Goal: Information Seeking & Learning: Learn about a topic

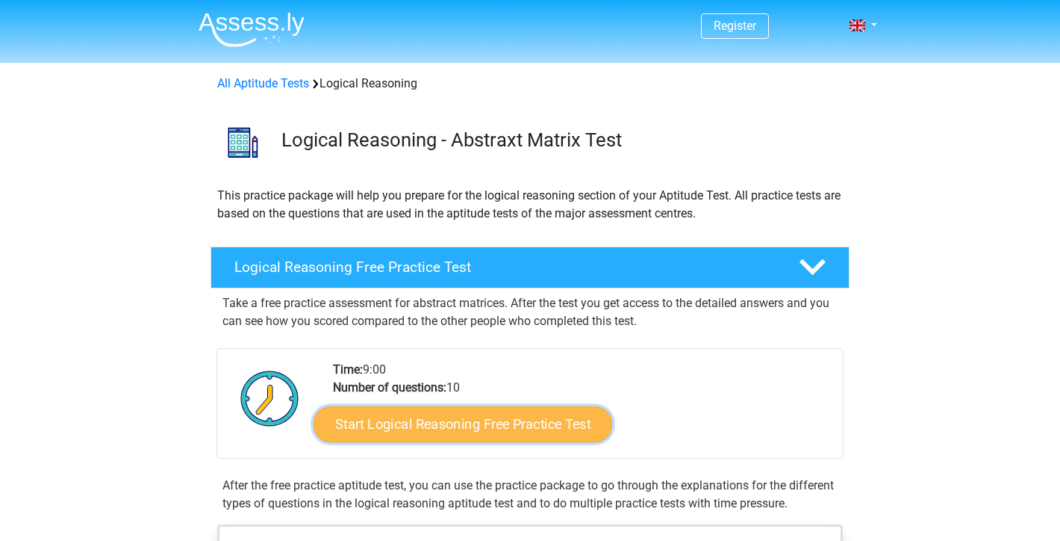
click at [442, 425] on link "Start Logical Reasoning Free Practice Test" at bounding box center [463, 423] width 299 height 36
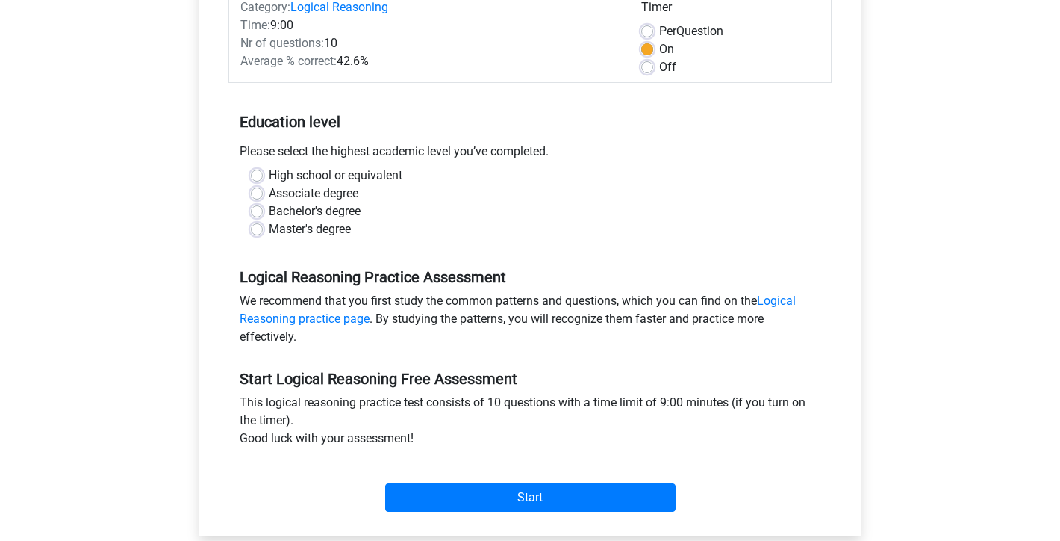
scroll to position [224, 0]
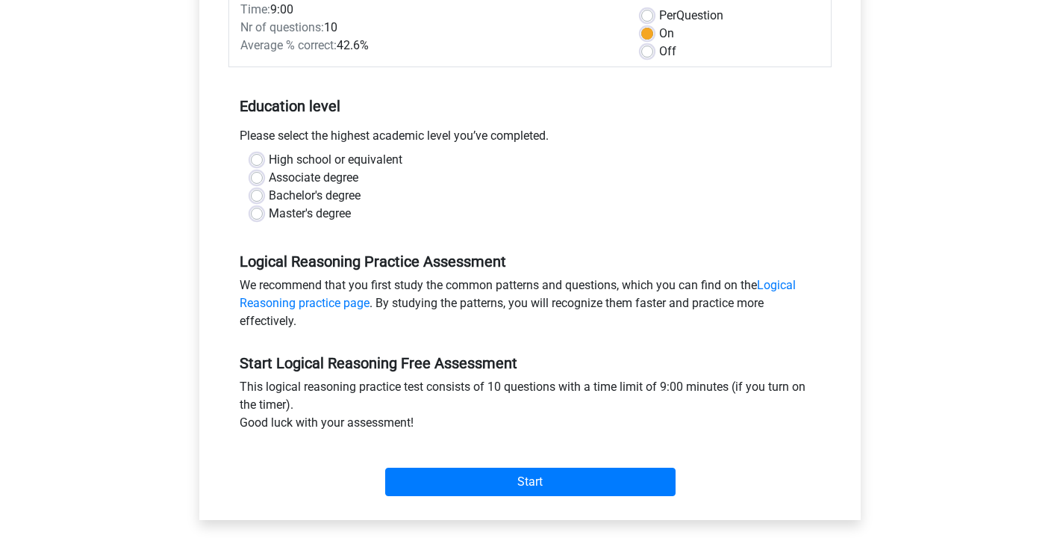
click at [269, 156] on label "High school or equivalent" at bounding box center [336, 160] width 134 height 18
click at [255, 156] on input "High school or equivalent" at bounding box center [257, 158] width 12 height 15
radio input "true"
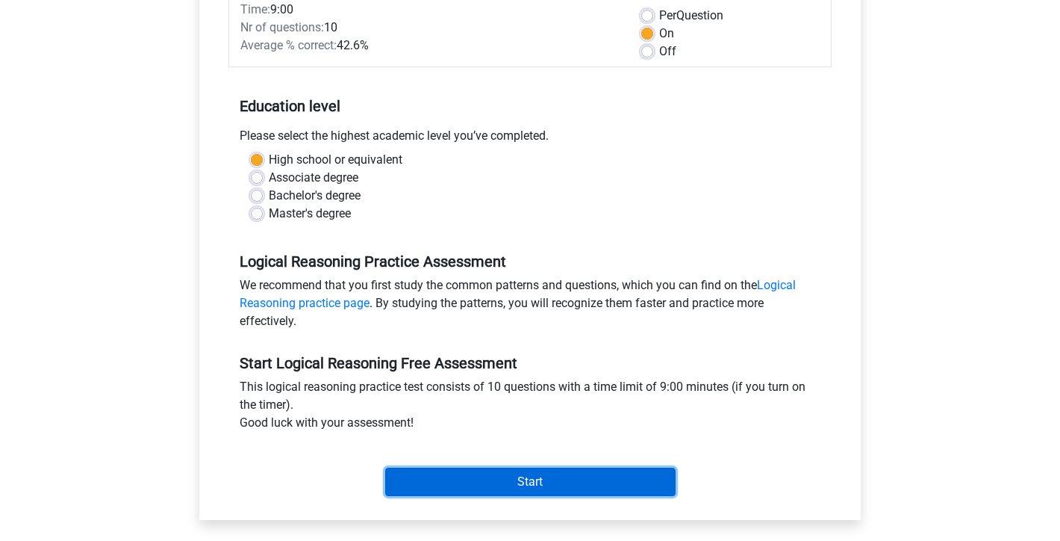
click at [579, 475] on input "Start" at bounding box center [530, 481] width 290 height 28
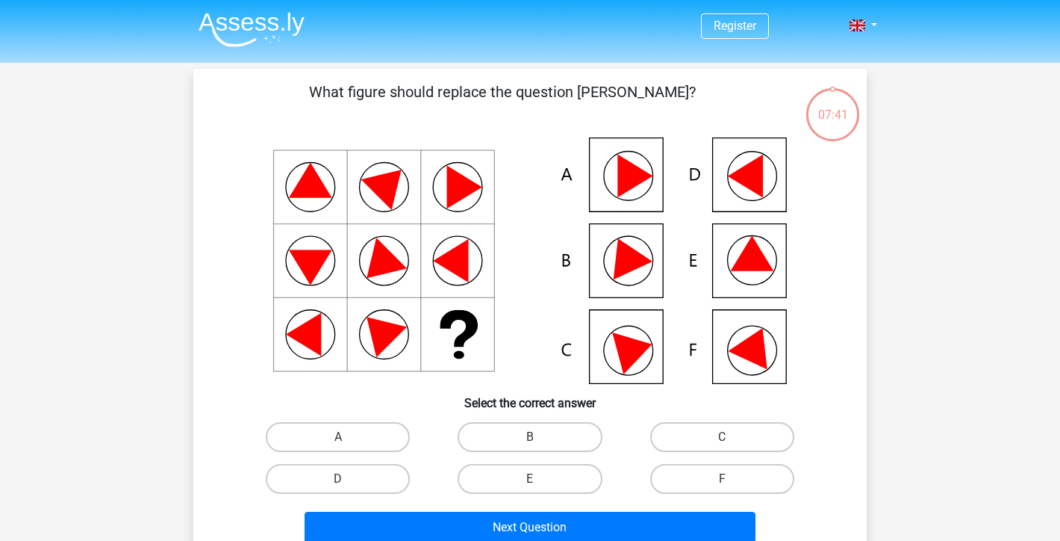
click at [747, 354] on icon at bounding box center [755, 344] width 54 height 50
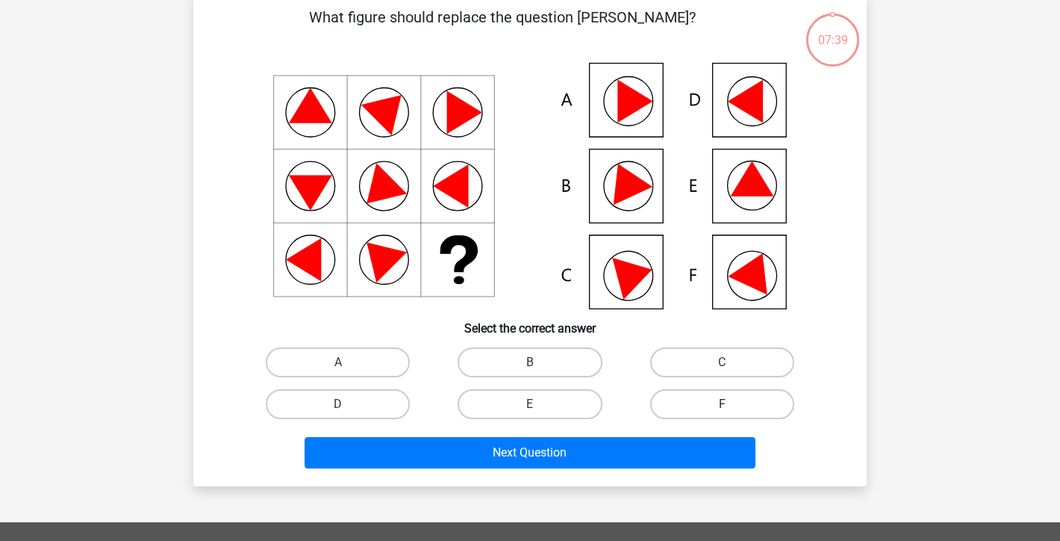
click at [738, 400] on label "F" at bounding box center [722, 404] width 144 height 30
click at [732, 404] on input "F" at bounding box center [727, 409] width 10 height 10
radio input "true"
click at [604, 468] on div "Next Question" at bounding box center [530, 455] width 576 height 37
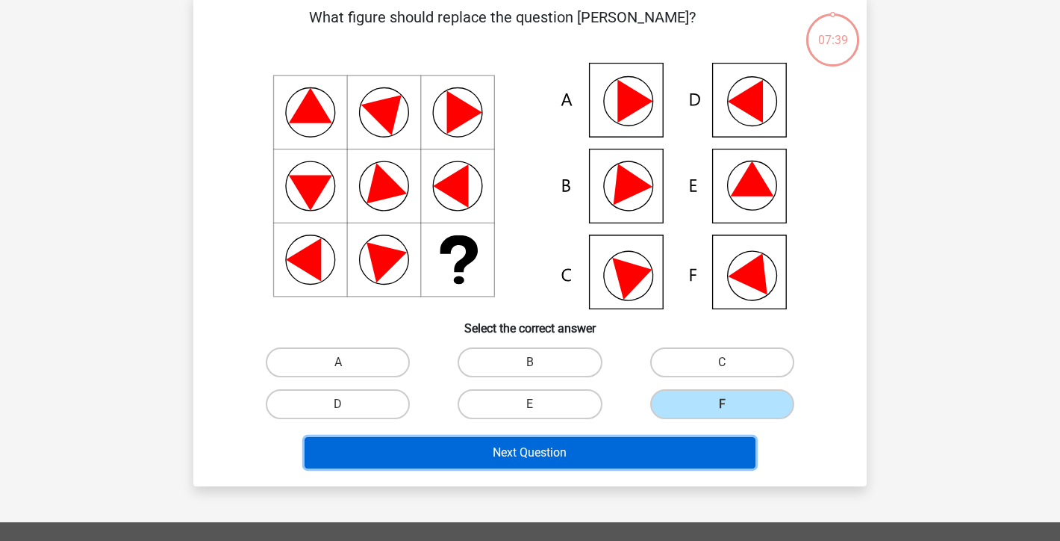
click at [607, 455] on button "Next Question" at bounding box center [531, 452] width 452 height 31
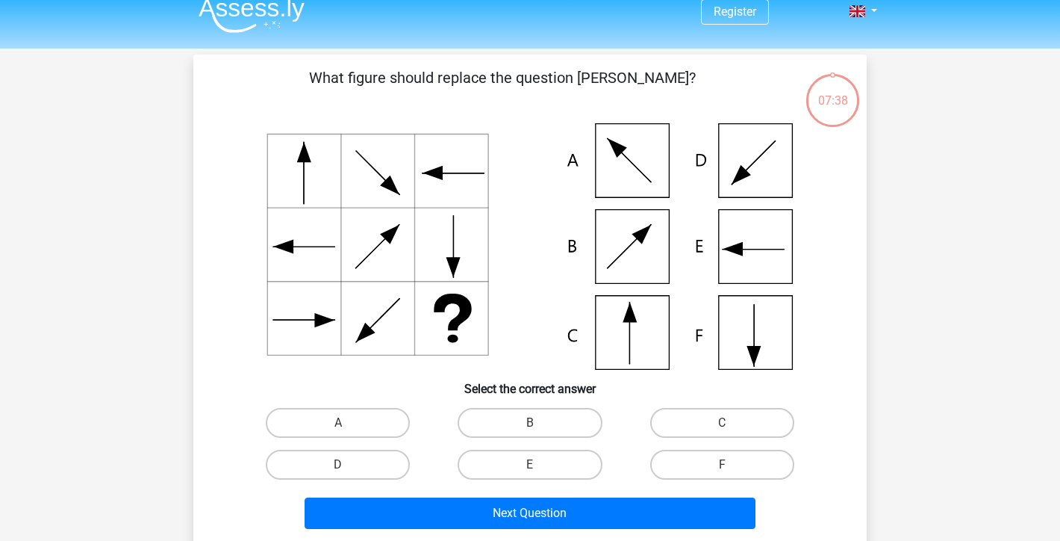
scroll to position [0, 0]
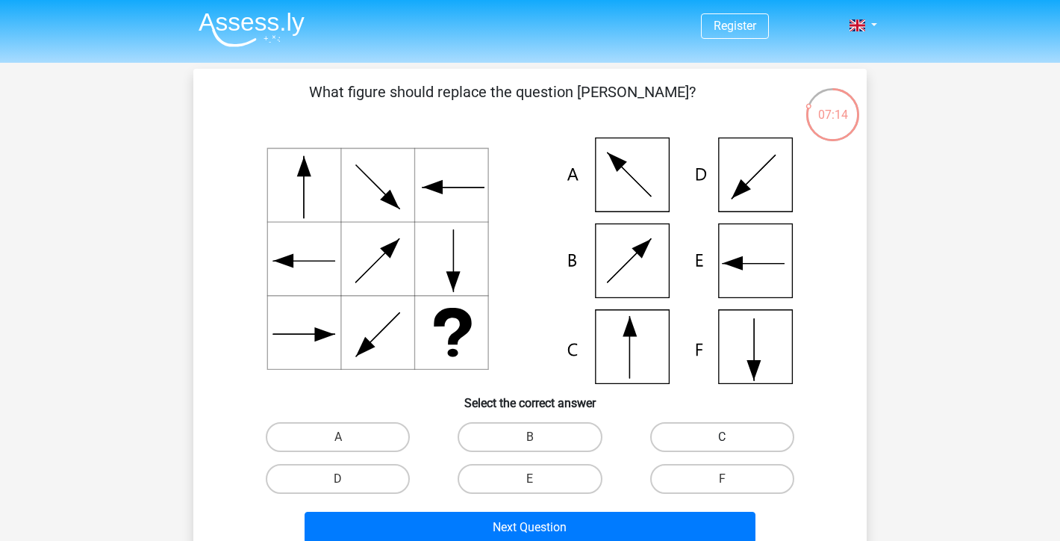
click at [703, 439] on label "C" at bounding box center [722, 437] width 144 height 30
click at [722, 439] on input "C" at bounding box center [727, 442] width 10 height 10
radio input "true"
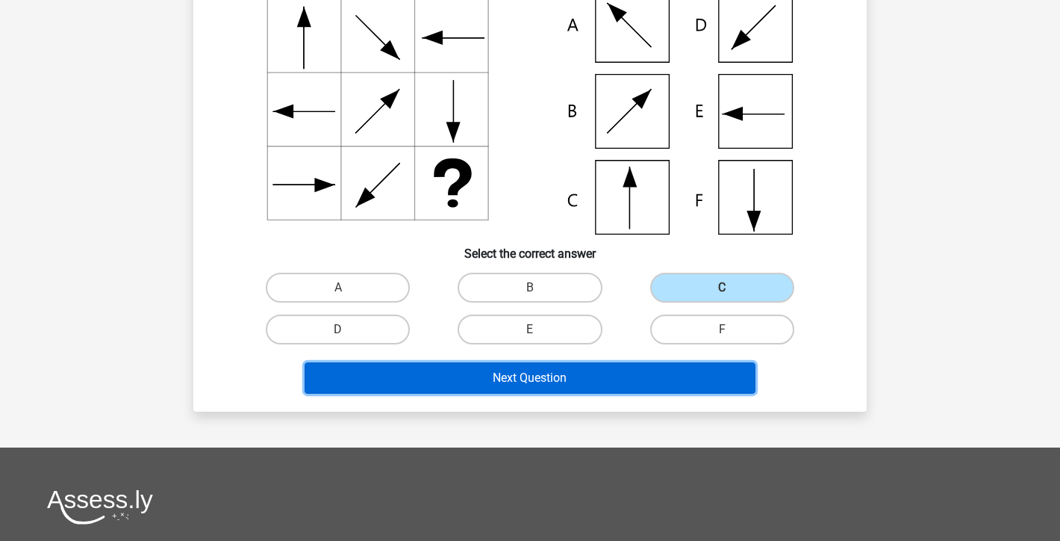
click at [548, 385] on button "Next Question" at bounding box center [531, 377] width 452 height 31
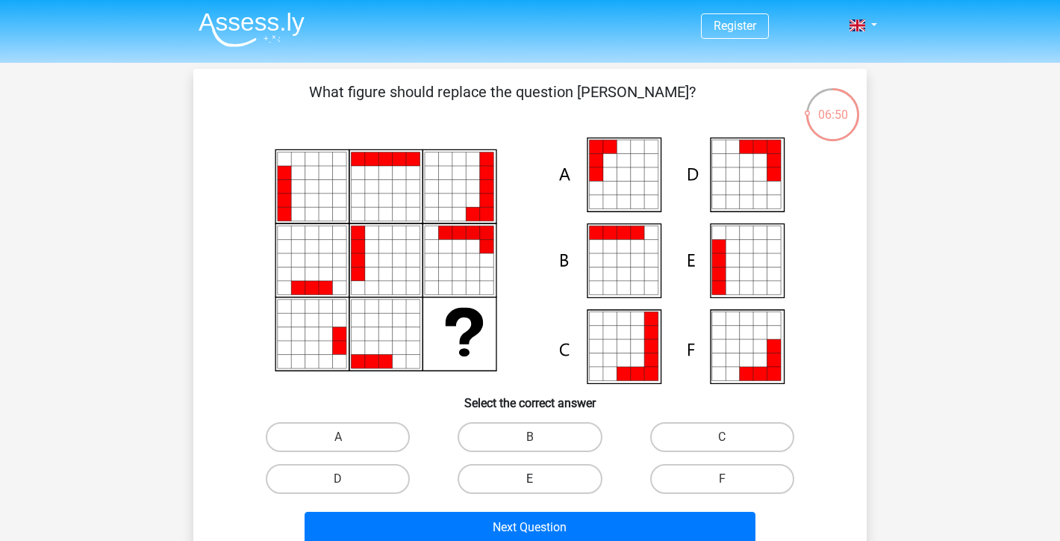
click at [528, 477] on label "E" at bounding box center [530, 479] width 144 height 30
click at [530, 479] on input "E" at bounding box center [535, 484] width 10 height 10
radio input "true"
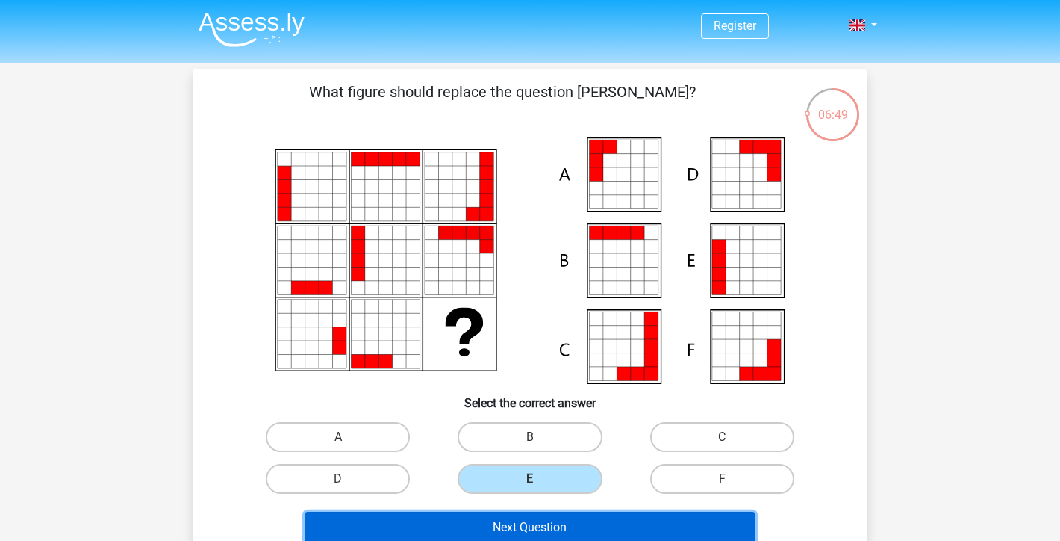
click at [526, 529] on button "Next Question" at bounding box center [531, 526] width 452 height 31
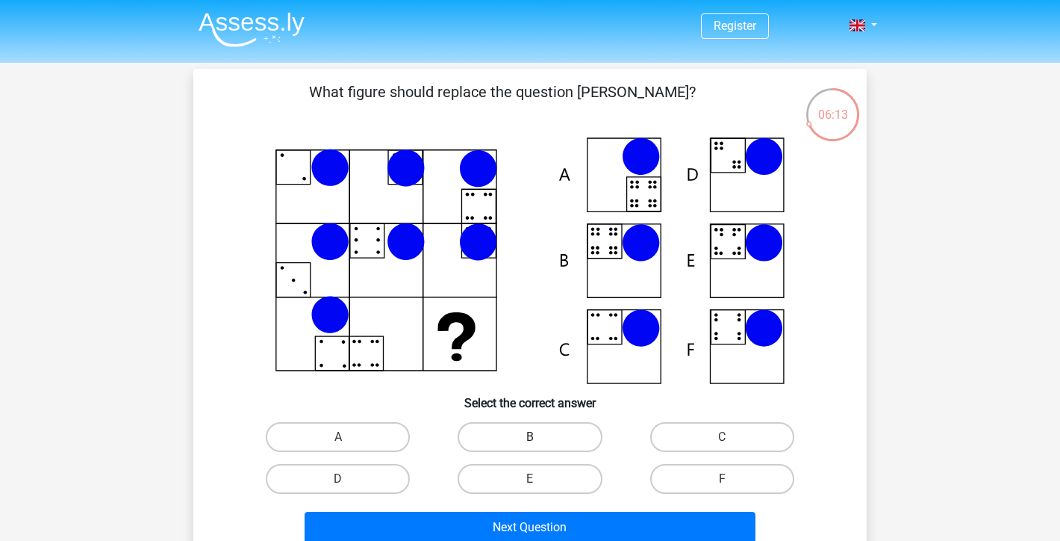
click at [521, 441] on label "B" at bounding box center [530, 437] width 144 height 30
click at [530, 441] on input "B" at bounding box center [535, 442] width 10 height 10
radio input "true"
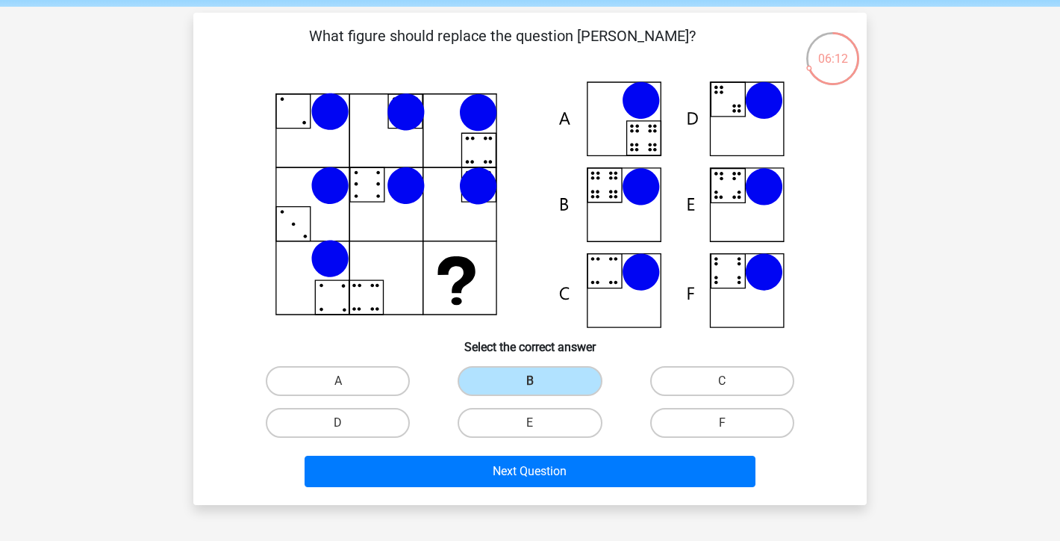
scroll to position [75, 0]
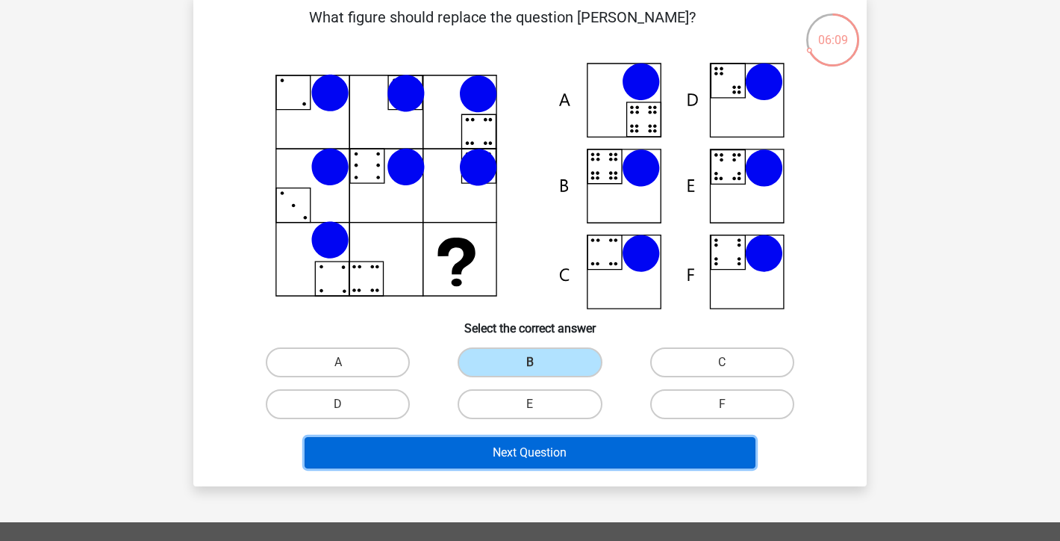
click at [523, 455] on button "Next Question" at bounding box center [531, 452] width 452 height 31
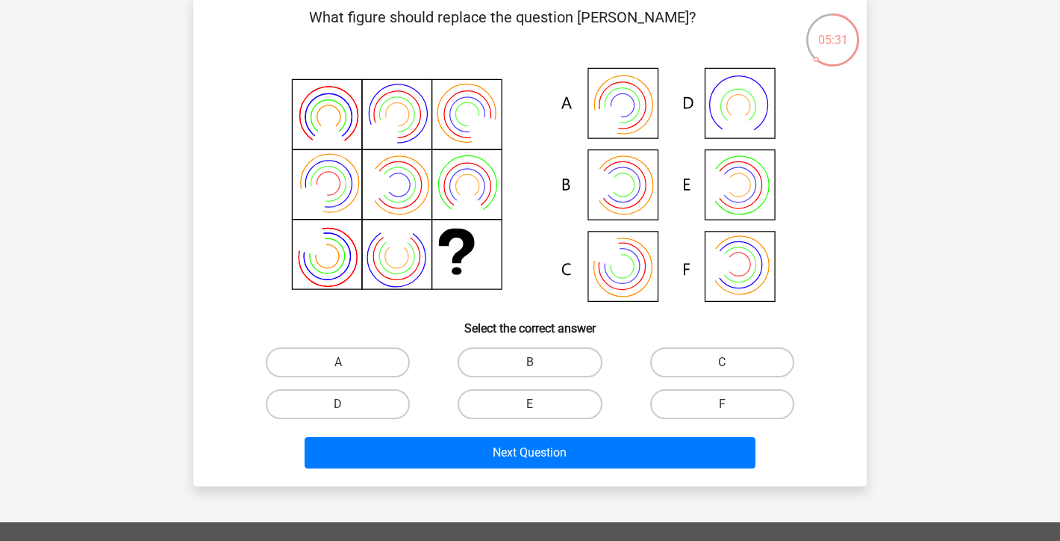
scroll to position [0, 0]
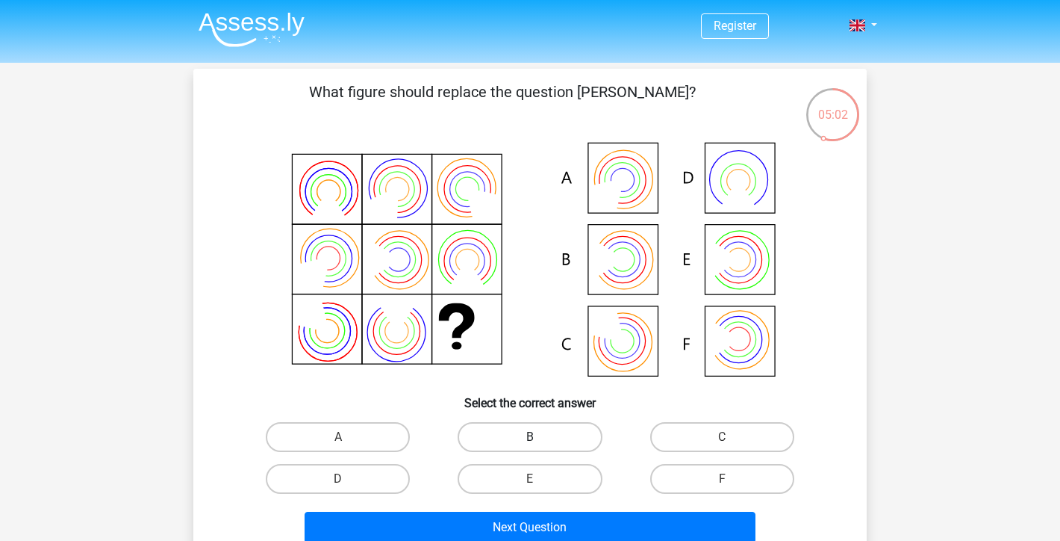
click at [549, 436] on label "B" at bounding box center [530, 437] width 144 height 30
click at [540, 437] on input "B" at bounding box center [535, 442] width 10 height 10
radio input "true"
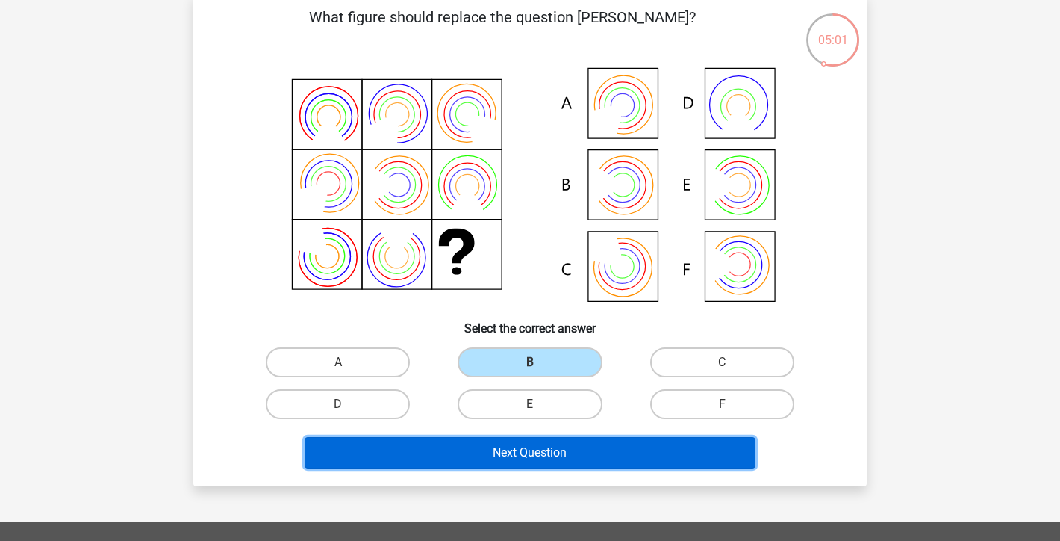
click at [548, 449] on button "Next Question" at bounding box center [531, 452] width 452 height 31
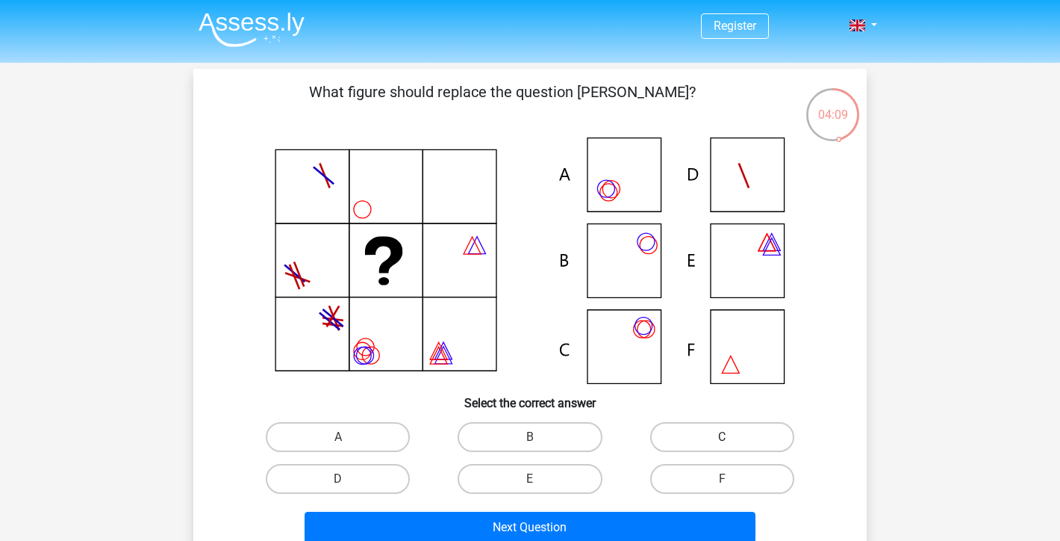
click at [693, 445] on label "C" at bounding box center [722, 437] width 144 height 30
click at [722, 445] on input "C" at bounding box center [727, 442] width 10 height 10
radio input "true"
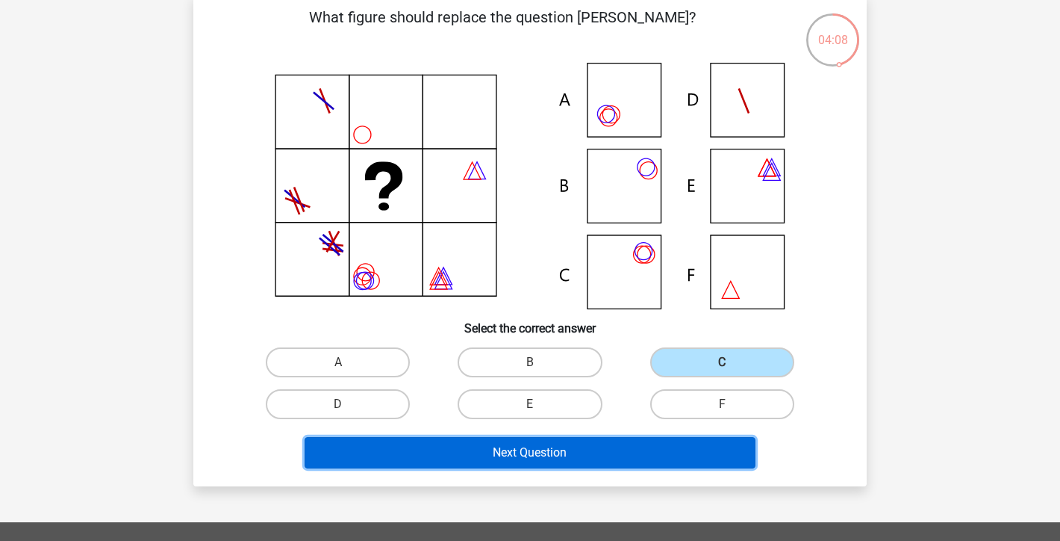
click at [557, 455] on button "Next Question" at bounding box center [531, 452] width 452 height 31
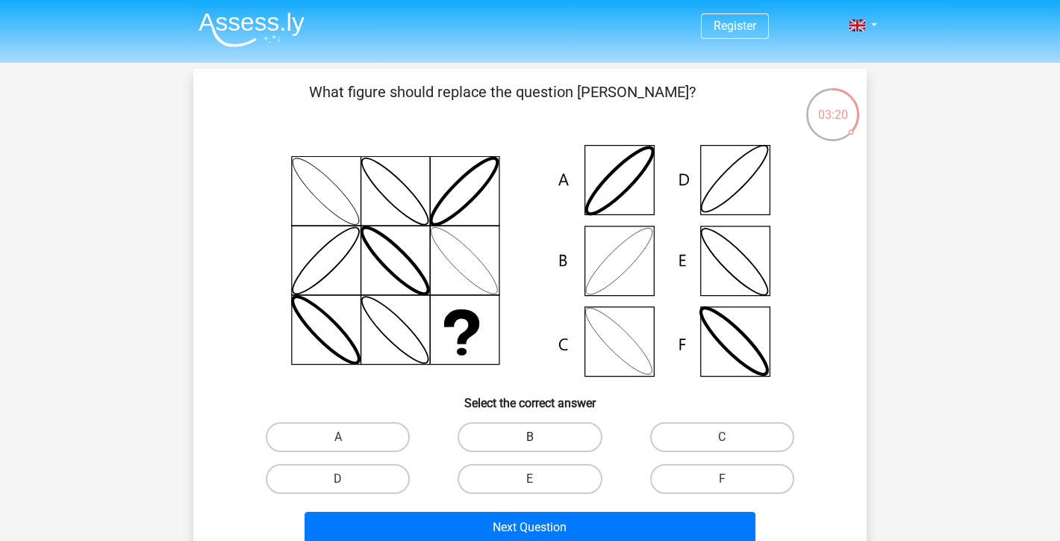
click at [564, 438] on label "B" at bounding box center [530, 437] width 144 height 30
click at [540, 438] on input "B" at bounding box center [535, 442] width 10 height 10
radio input "true"
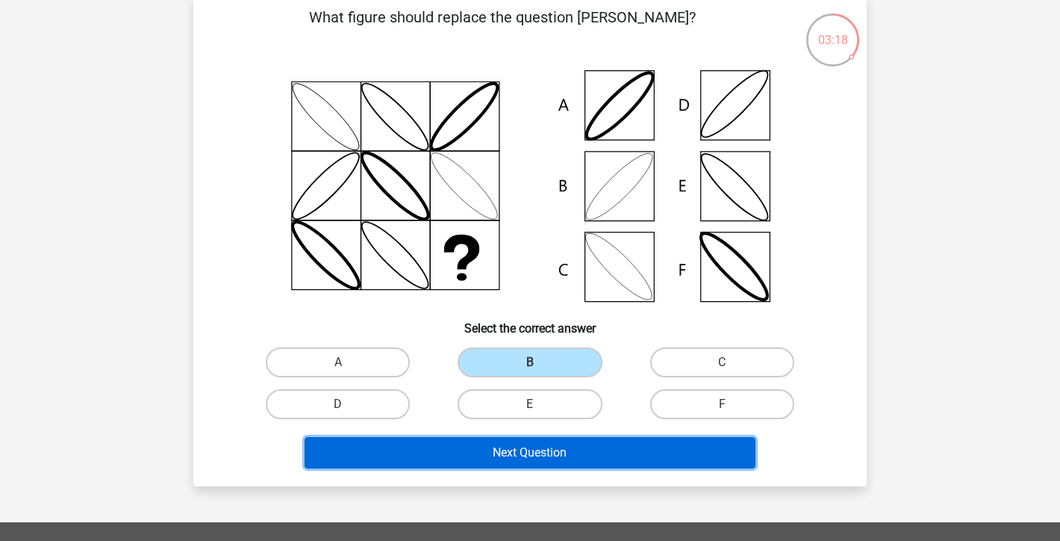
click at [510, 453] on button "Next Question" at bounding box center [531, 452] width 452 height 31
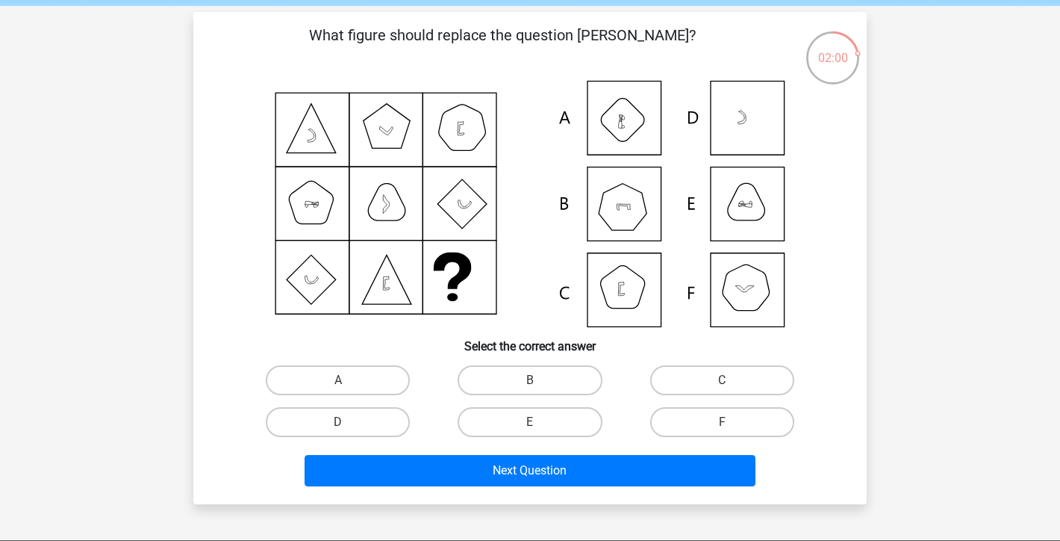
scroll to position [75, 0]
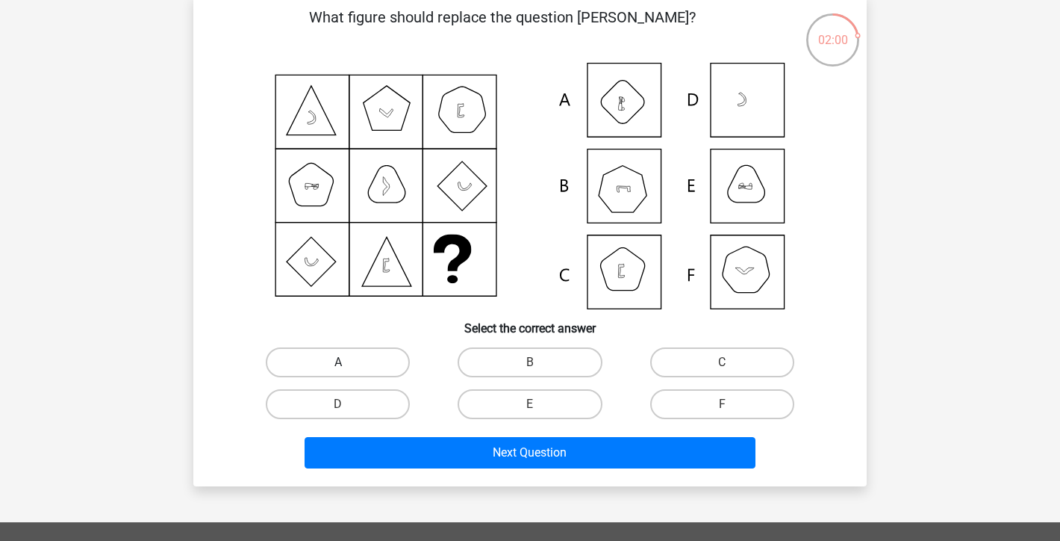
click at [357, 358] on label "A" at bounding box center [338, 362] width 144 height 30
click at [348, 362] on input "A" at bounding box center [343, 367] width 10 height 10
radio input "true"
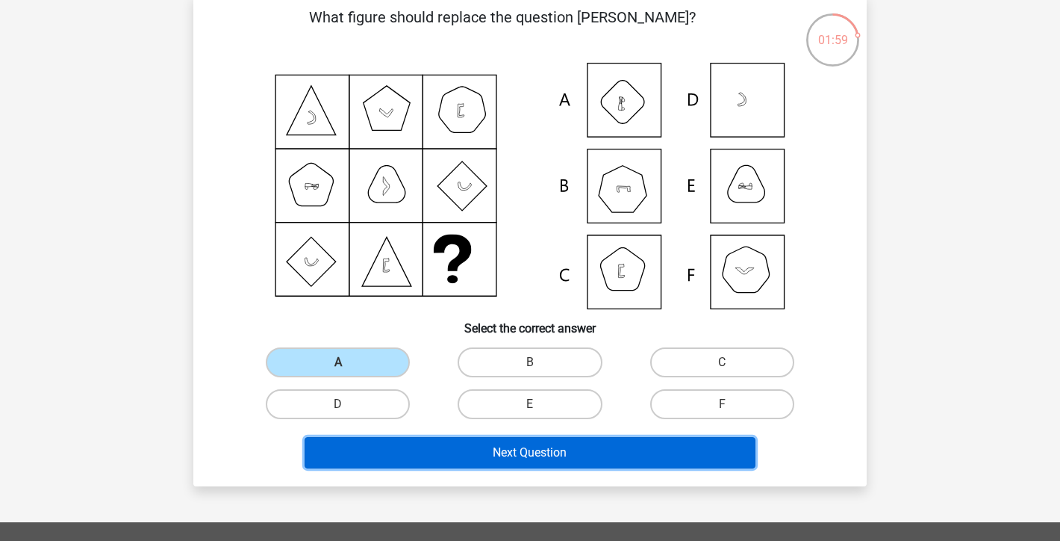
click at [516, 449] on button "Next Question" at bounding box center [531, 452] width 452 height 31
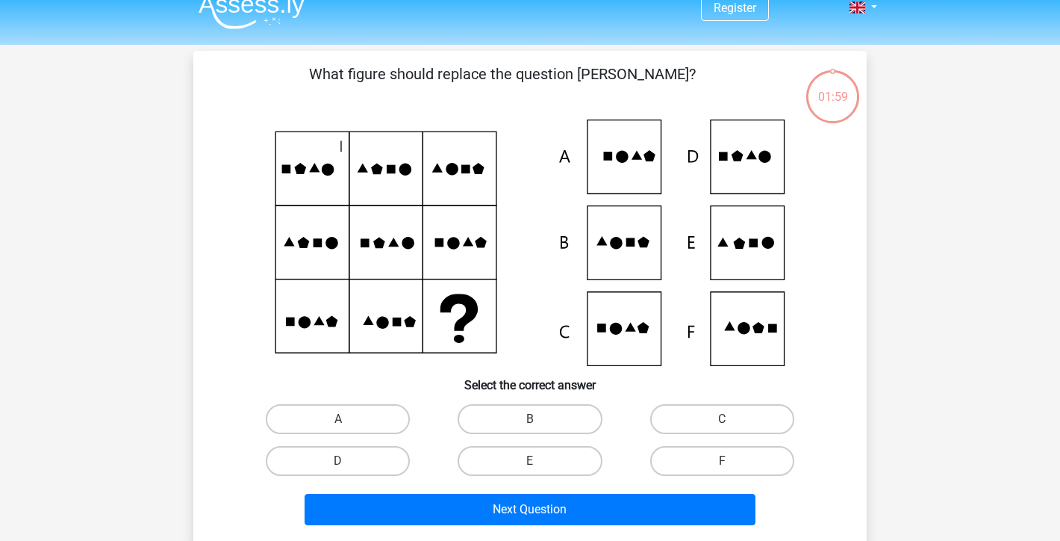
scroll to position [0, 0]
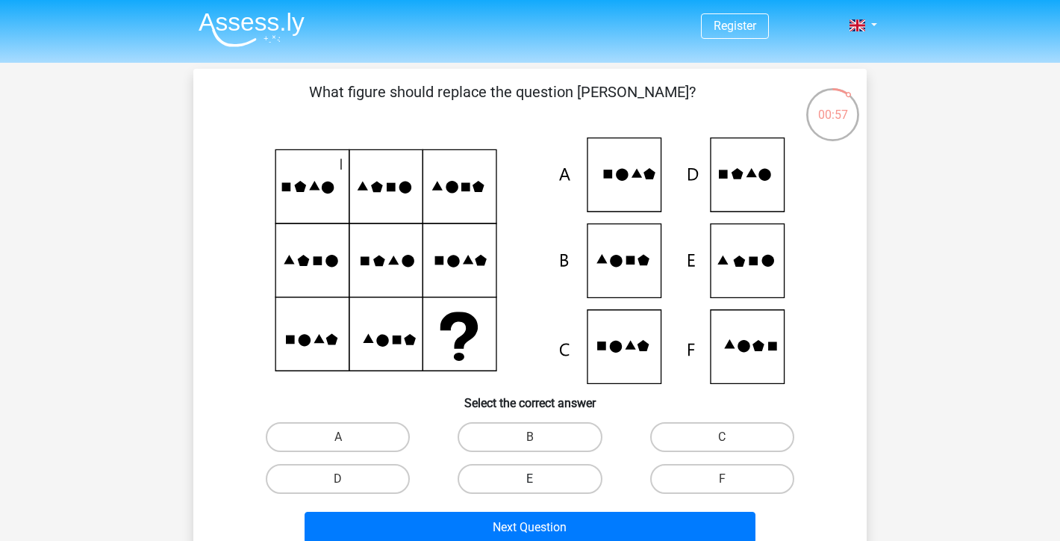
click at [493, 472] on label "E" at bounding box center [530, 479] width 144 height 30
click at [530, 479] on input "E" at bounding box center [535, 484] width 10 height 10
radio input "true"
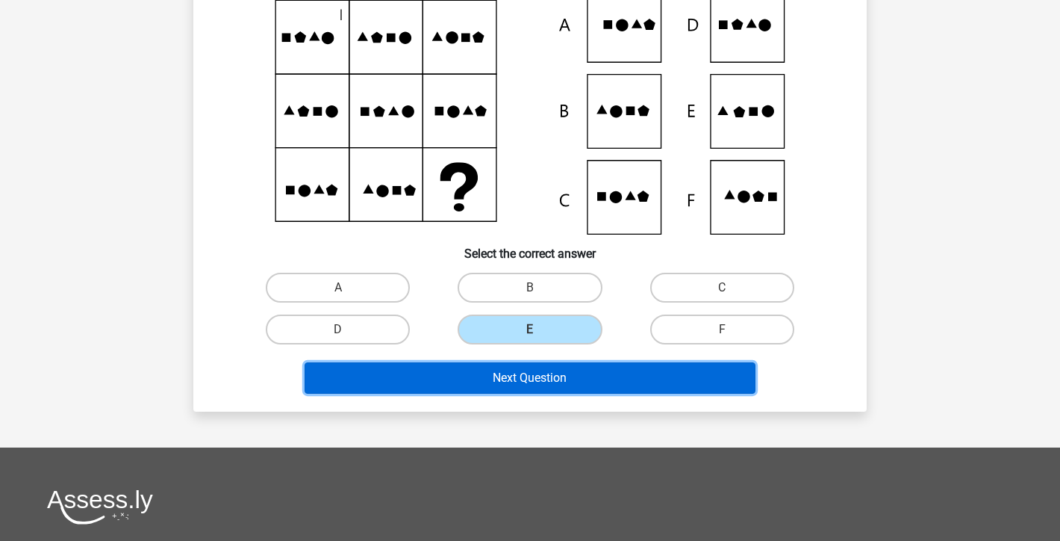
click at [521, 367] on button "Next Question" at bounding box center [531, 377] width 452 height 31
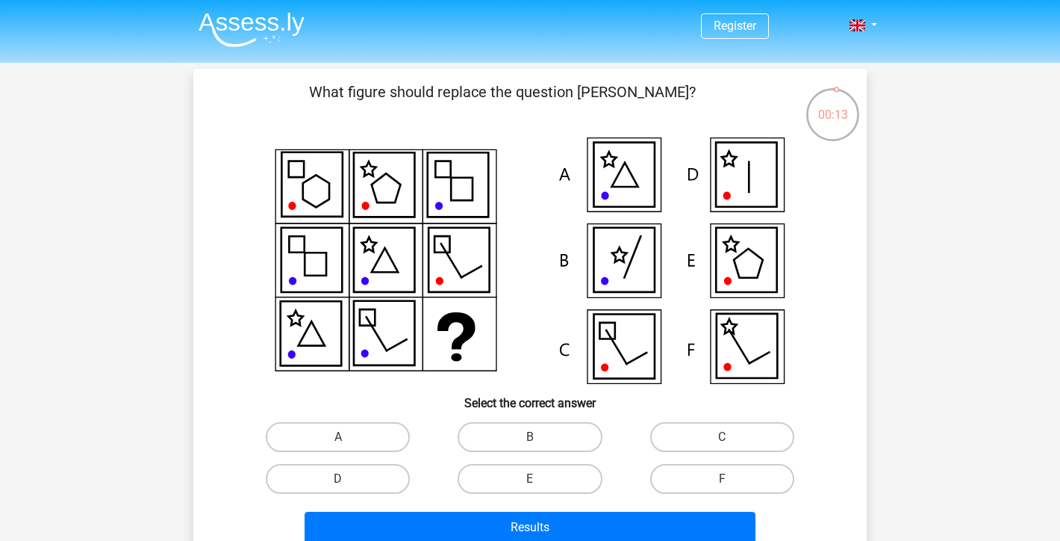
scroll to position [75, 0]
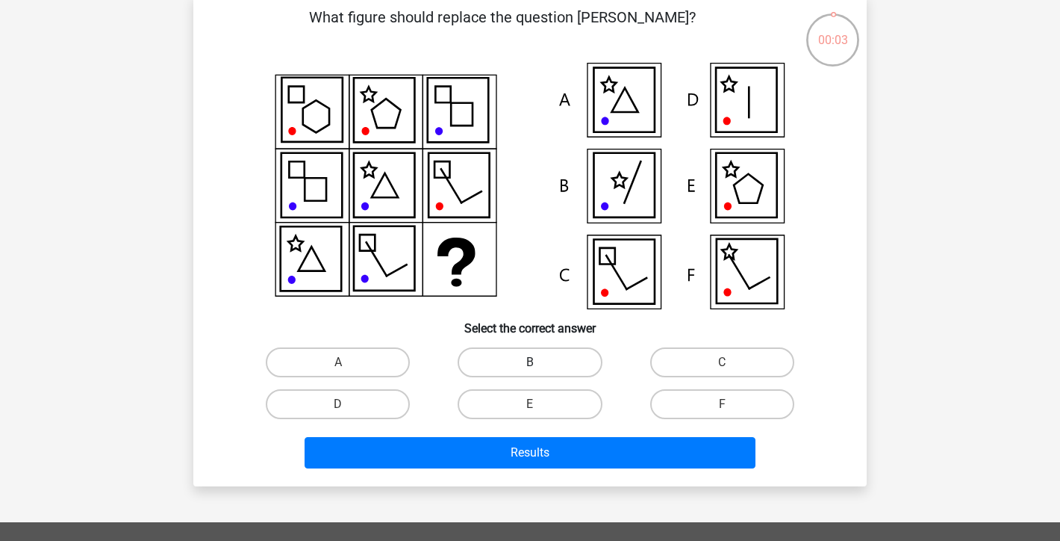
click at [514, 358] on label "B" at bounding box center [530, 362] width 144 height 30
click at [530, 362] on input "B" at bounding box center [535, 367] width 10 height 10
radio input "true"
drag, startPoint x: 514, startPoint y: 358, endPoint x: 517, endPoint y: 370, distance: 13.0
click at [517, 368] on label "B" at bounding box center [530, 362] width 144 height 30
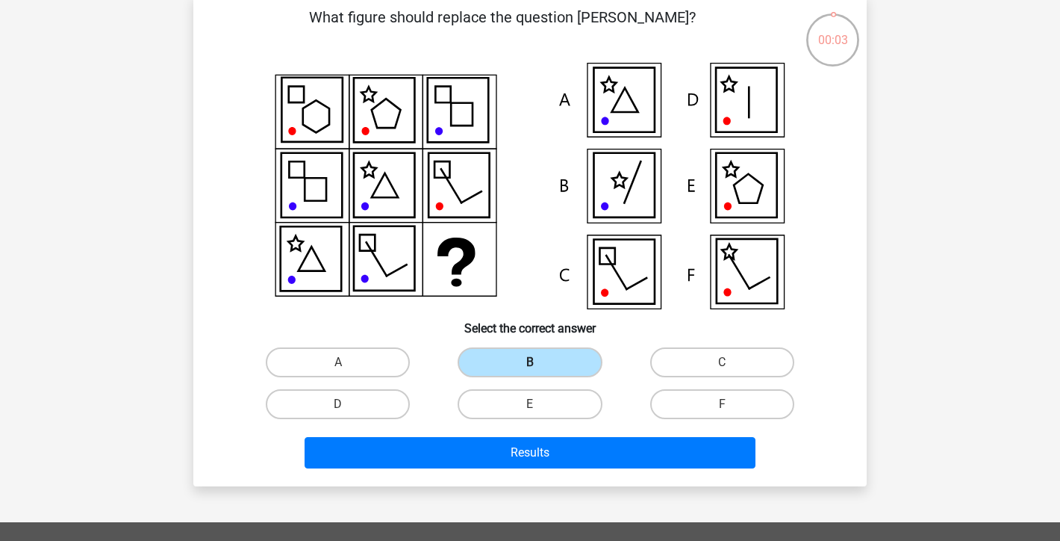
click at [530, 368] on input "B" at bounding box center [535, 367] width 10 height 10
drag, startPoint x: 523, startPoint y: 405, endPoint x: 519, endPoint y: 432, distance: 27.1
click at [523, 405] on label "E" at bounding box center [530, 404] width 144 height 30
click at [530, 405] on input "E" at bounding box center [535, 409] width 10 height 10
radio input "true"
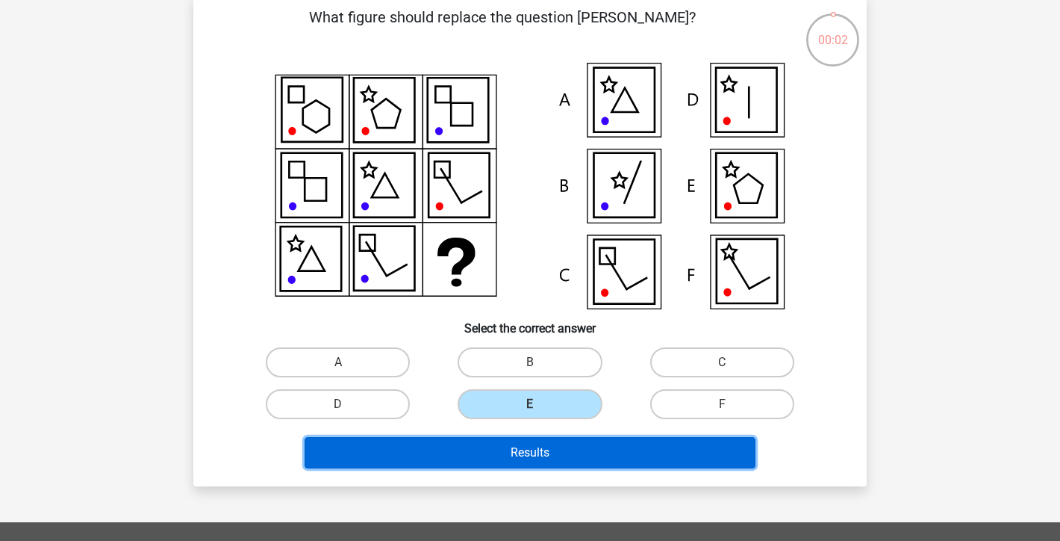
click at [517, 458] on button "Results" at bounding box center [531, 452] width 452 height 31
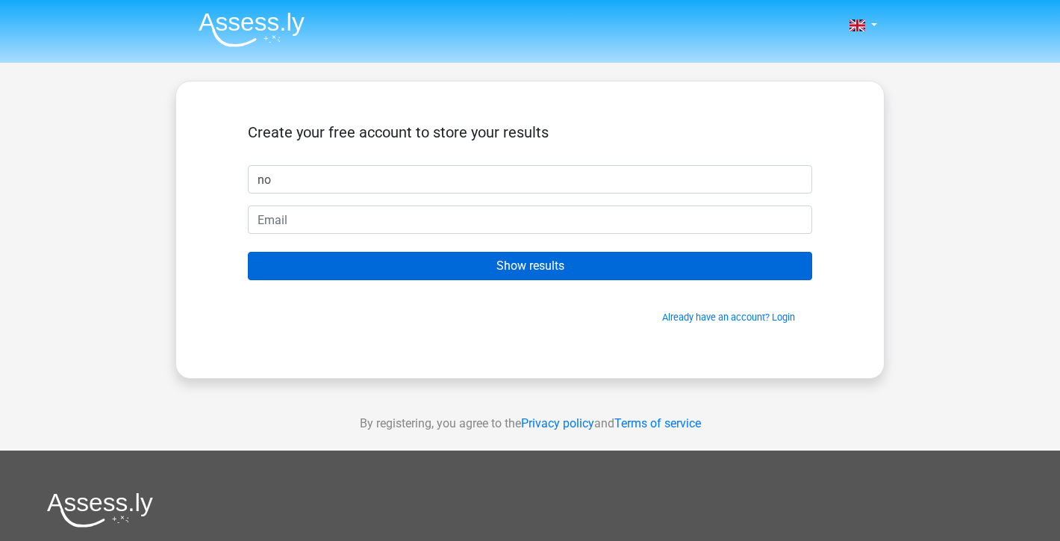
type input "no"
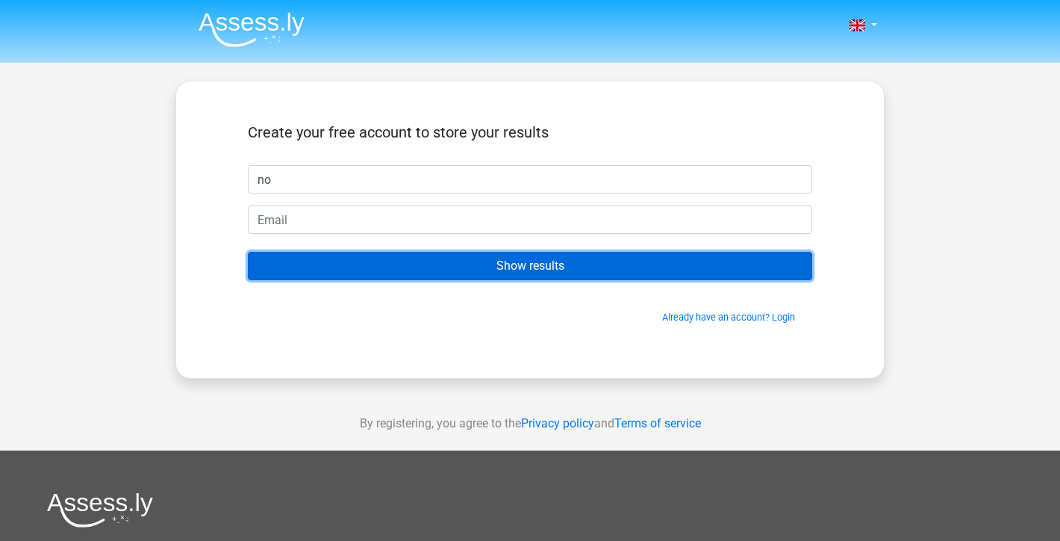
click at [351, 276] on input "Show results" at bounding box center [530, 266] width 564 height 28
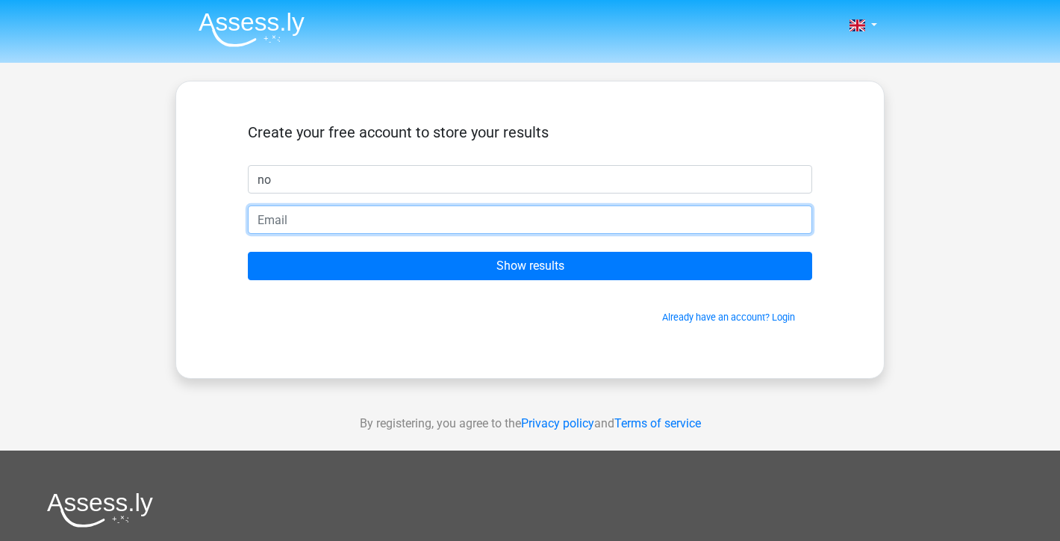
click at [330, 225] on input "email" at bounding box center [530, 219] width 564 height 28
type input "[EMAIL_ADDRESS][DOMAIN_NAME]"
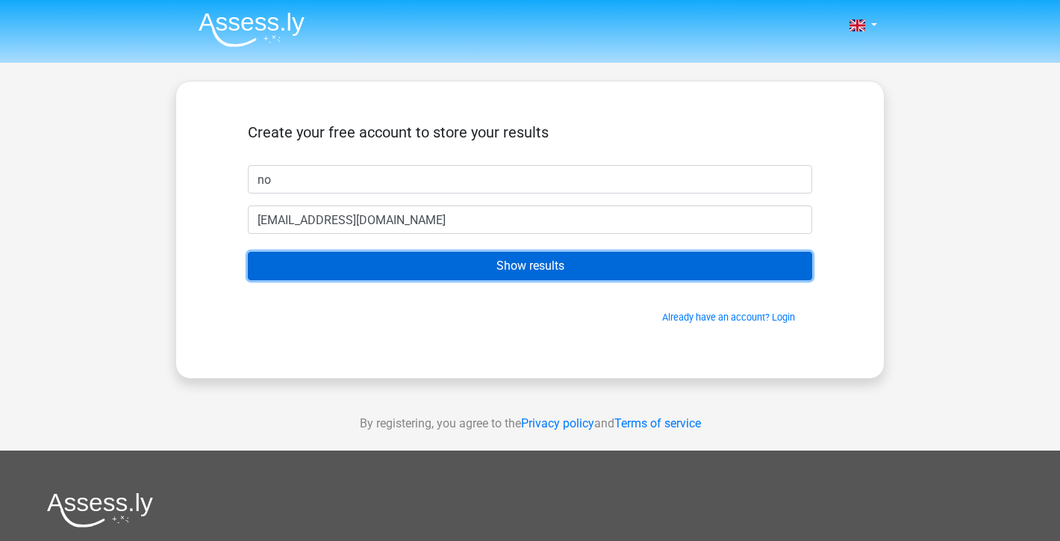
click at [326, 266] on input "Show results" at bounding box center [530, 266] width 564 height 28
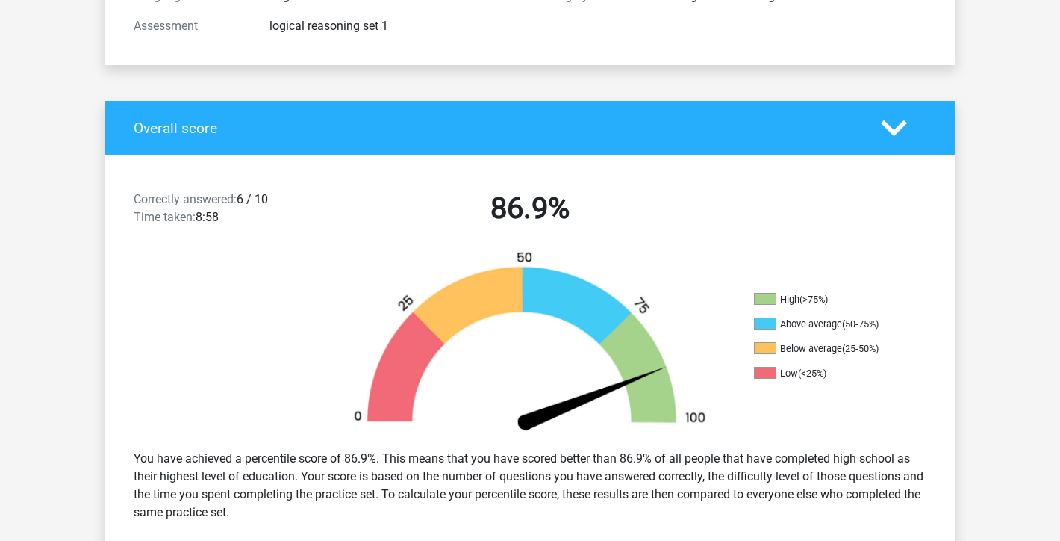
scroll to position [220, 0]
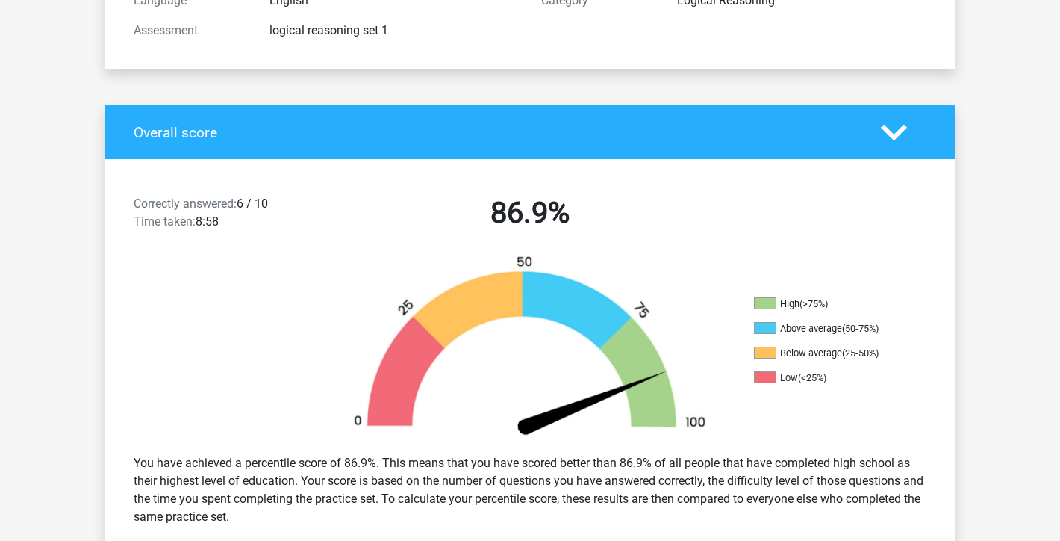
drag, startPoint x: 11, startPoint y: 416, endPoint x: 16, endPoint y: 364, distance: 52.5
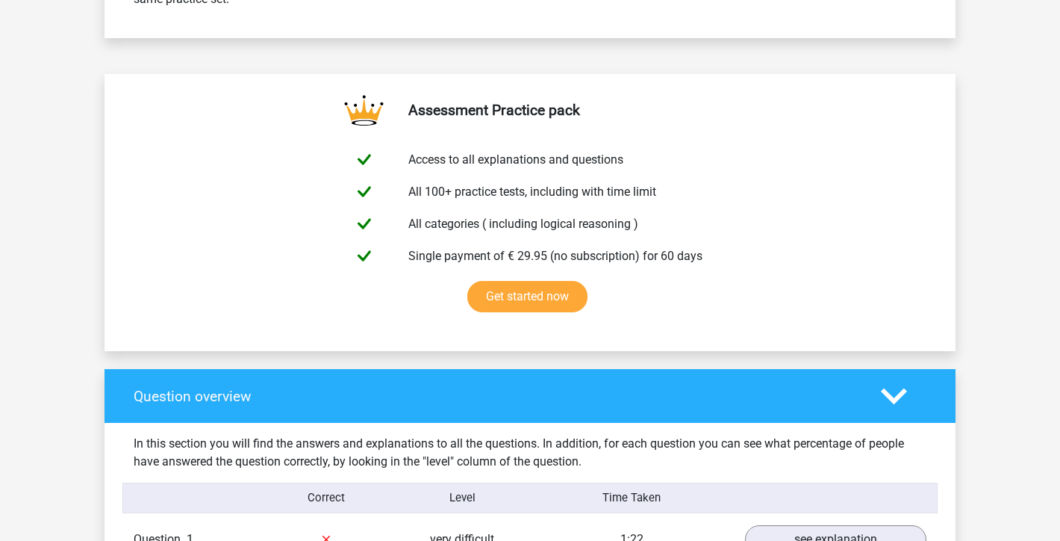
scroll to position [743, 0]
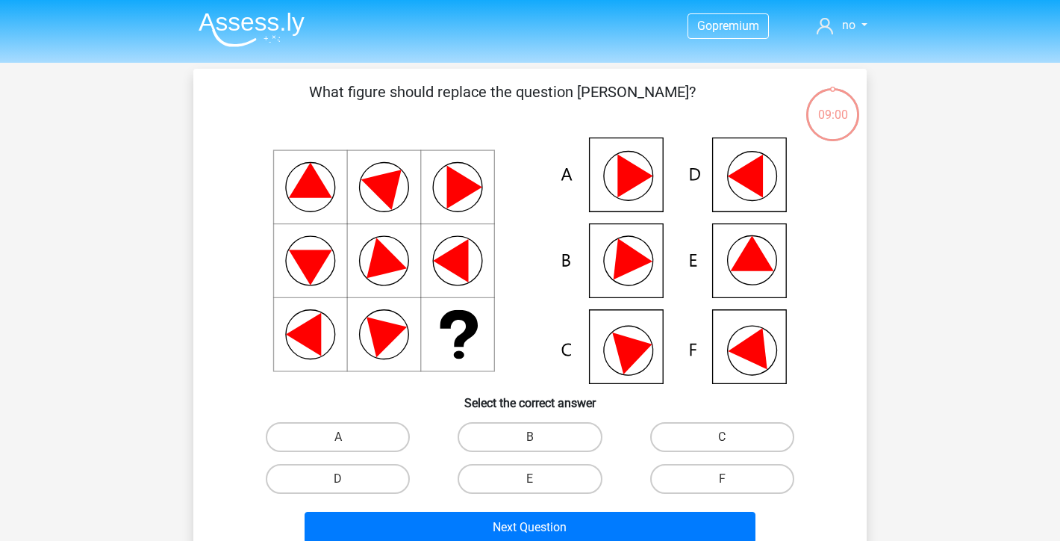
scroll to position [75, 0]
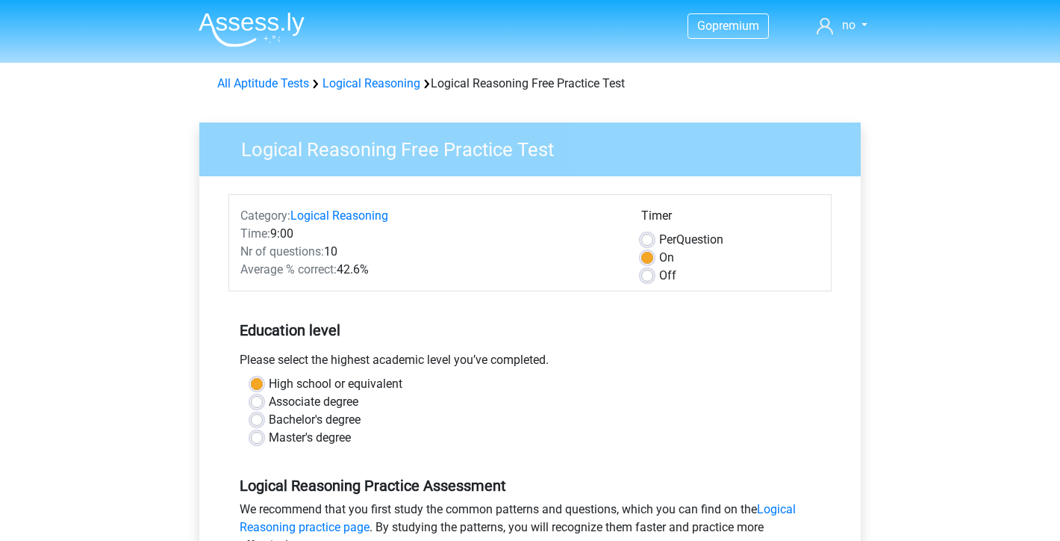
scroll to position [224, 0]
